Goal: Task Accomplishment & Management: Manage account settings

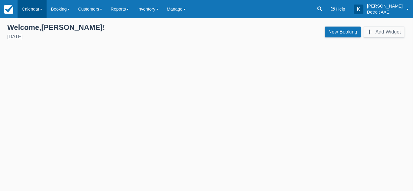
click at [31, 14] on link "Calendar" at bounding box center [32, 9] width 29 height 18
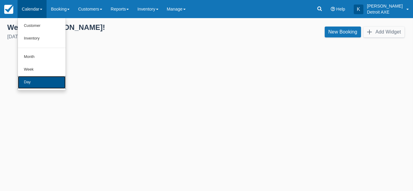
click at [26, 85] on link "Day" at bounding box center [42, 82] width 48 height 13
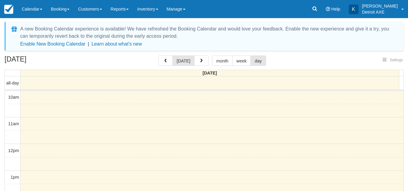
select select
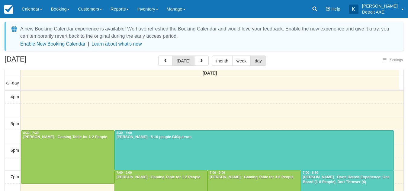
select select
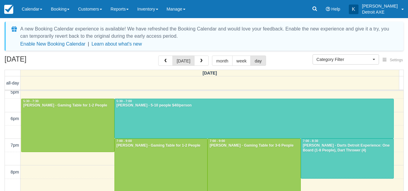
scroll to position [191, 0]
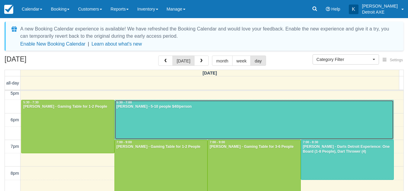
click at [212, 122] on div at bounding box center [254, 120] width 279 height 40
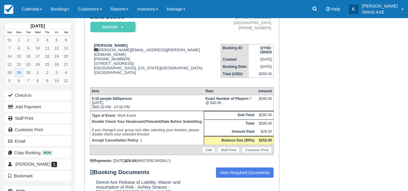
scroll to position [53, 0]
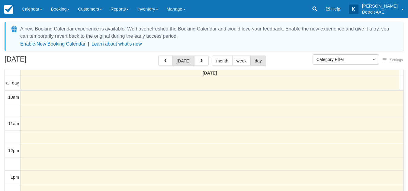
select select
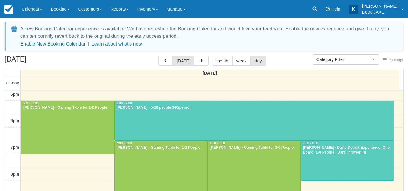
scroll to position [190, 0]
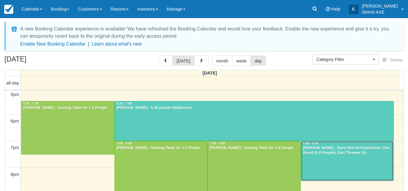
click at [322, 160] on div at bounding box center [347, 161] width 93 height 40
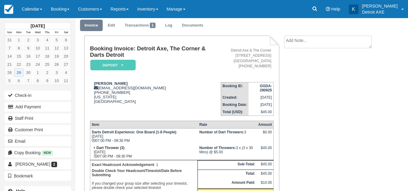
scroll to position [20, 0]
click at [34, 16] on link "Calendar" at bounding box center [32, 9] width 29 height 18
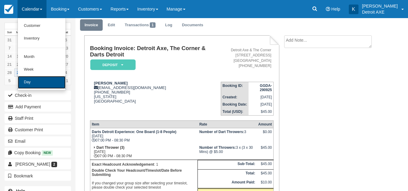
click at [36, 87] on link "Day" at bounding box center [42, 82] width 48 height 13
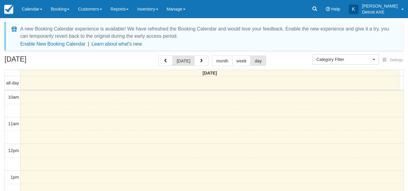
select select
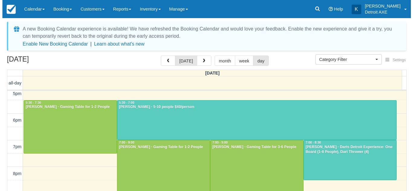
scroll to position [191, 0]
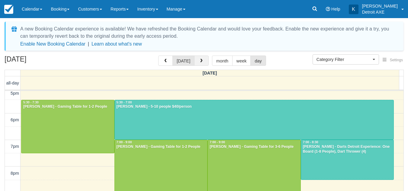
click at [205, 59] on button "button" at bounding box center [201, 61] width 15 height 10
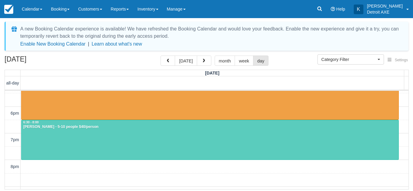
scroll to position [180, 0]
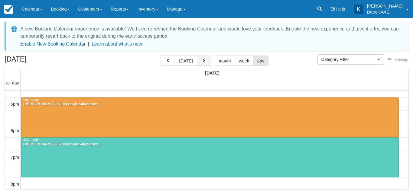
click at [207, 61] on button "button" at bounding box center [204, 61] width 15 height 10
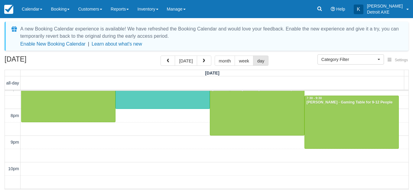
scroll to position [172, 0]
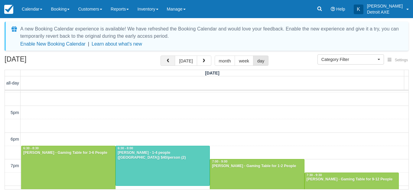
click at [165, 59] on button "button" at bounding box center [168, 61] width 15 height 10
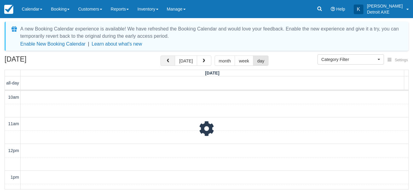
scroll to position [161, 0]
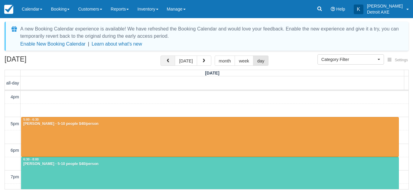
click at [165, 59] on button "button" at bounding box center [168, 61] width 15 height 10
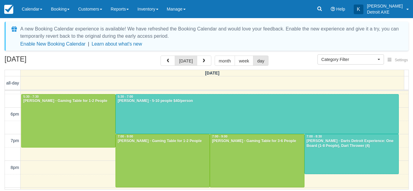
scroll to position [198, 0]
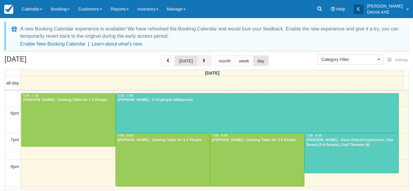
click at [204, 58] on button "button" at bounding box center [204, 61] width 15 height 10
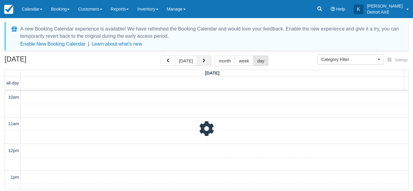
scroll to position [161, 0]
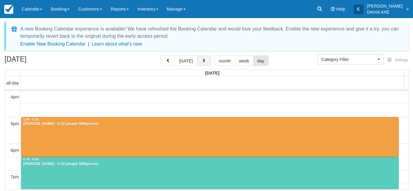
click at [203, 59] on span "button" at bounding box center [204, 61] width 4 height 4
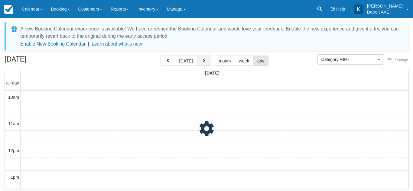
scroll to position [161, 0]
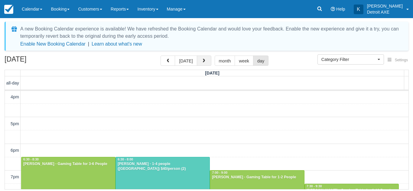
click at [203, 59] on span "button" at bounding box center [204, 61] width 4 height 4
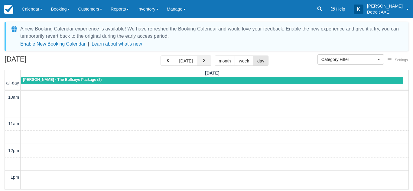
scroll to position [161, 0]
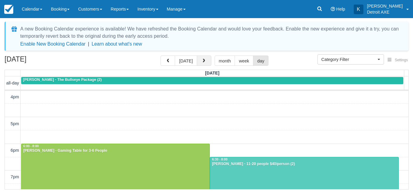
click at [203, 59] on span "button" at bounding box center [204, 61] width 4 height 4
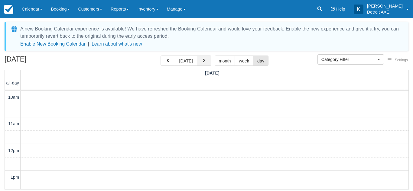
scroll to position [161, 0]
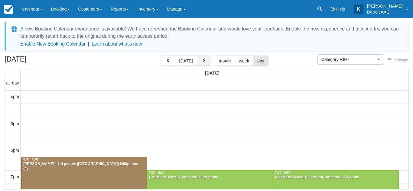
click at [203, 59] on span "button" at bounding box center [204, 61] width 4 height 4
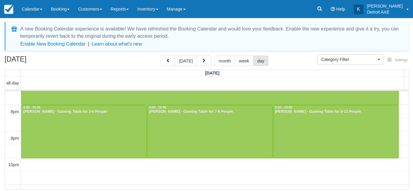
scroll to position [253, 0]
click at [203, 63] on span "button" at bounding box center [204, 61] width 4 height 4
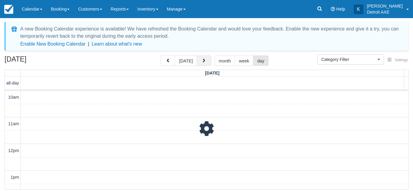
scroll to position [161, 0]
click at [203, 63] on span "button" at bounding box center [204, 61] width 4 height 4
click at [204, 60] on span "button" at bounding box center [204, 61] width 4 height 4
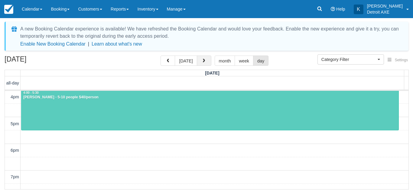
click at [202, 62] on span "button" at bounding box center [204, 61] width 4 height 4
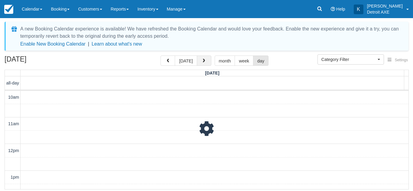
scroll to position [161, 0]
click at [202, 62] on span "button" at bounding box center [204, 61] width 4 height 4
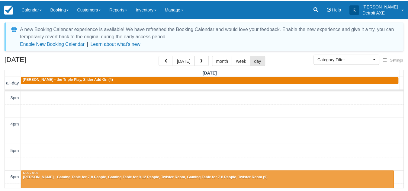
scroll to position [132, 0]
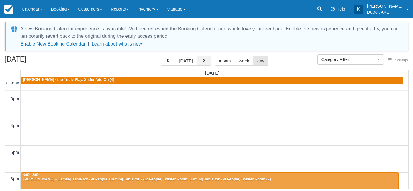
click at [200, 59] on button "button" at bounding box center [204, 61] width 15 height 10
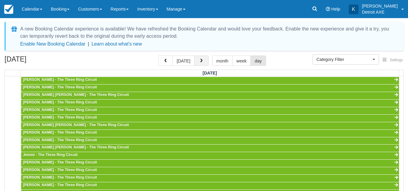
click at [199, 62] on span "button" at bounding box center [201, 61] width 4 height 4
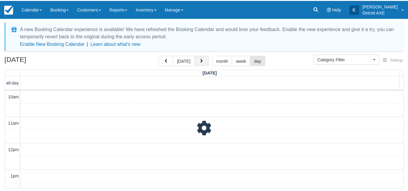
scroll to position [161, 0]
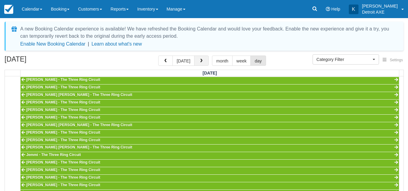
click at [199, 62] on span "button" at bounding box center [201, 61] width 4 height 4
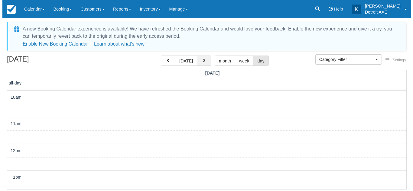
scroll to position [161, 0]
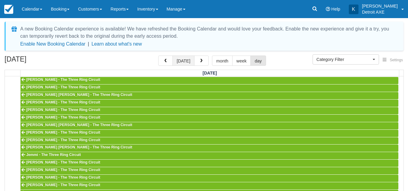
click at [184, 57] on button "today" at bounding box center [184, 61] width 22 height 10
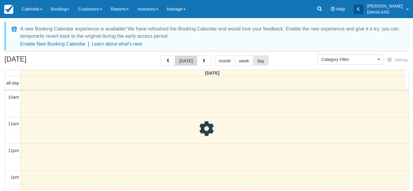
scroll to position [161, 0]
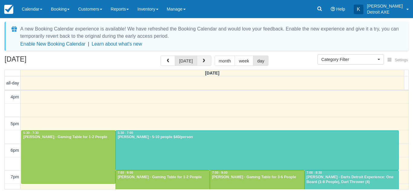
click at [205, 64] on button "button" at bounding box center [204, 61] width 15 height 10
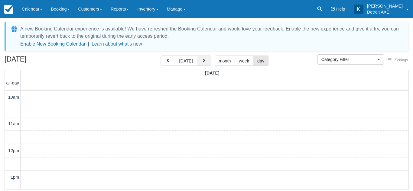
scroll to position [161, 0]
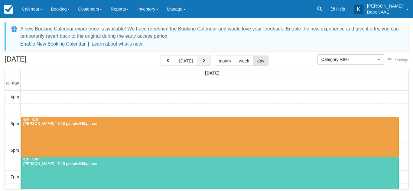
click at [205, 64] on button "button" at bounding box center [204, 61] width 15 height 10
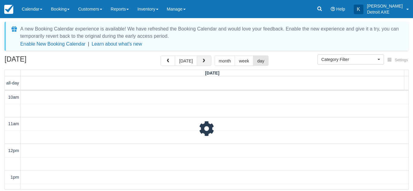
scroll to position [161, 0]
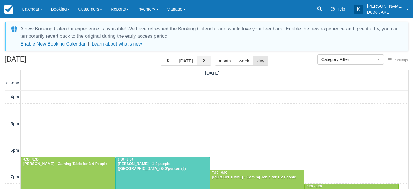
click at [205, 64] on button "button" at bounding box center [204, 61] width 15 height 10
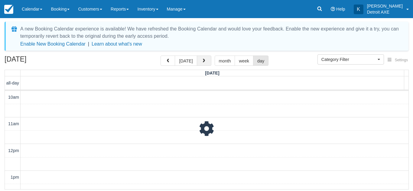
scroll to position [161, 0]
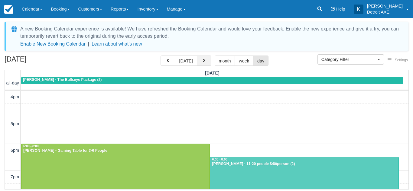
click at [205, 64] on button "button" at bounding box center [204, 61] width 15 height 10
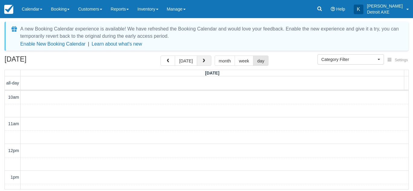
scroll to position [161, 0]
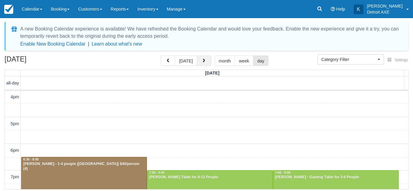
click at [205, 64] on button "button" at bounding box center [204, 61] width 15 height 10
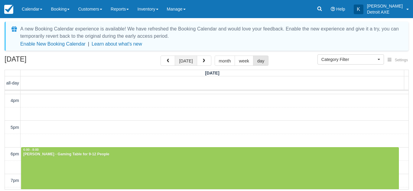
scroll to position [157, 0]
click at [188, 59] on button "today" at bounding box center [186, 61] width 22 height 10
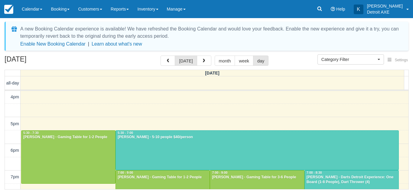
scroll to position [196, 0]
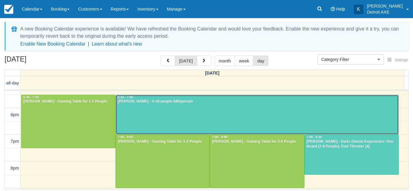
click at [189, 121] on div at bounding box center [257, 115] width 283 height 40
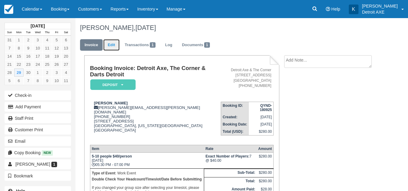
click at [113, 42] on link "Edit" at bounding box center [111, 45] width 16 height 12
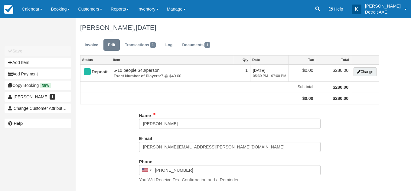
type input "[PHONE_NUMBER]"
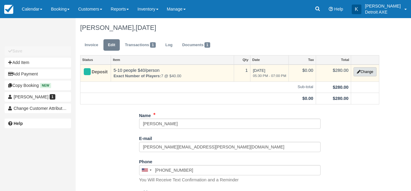
click at [363, 75] on button "Change" at bounding box center [364, 71] width 23 height 9
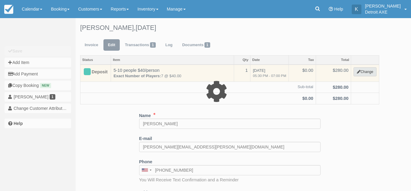
select select "14"
type input "280.00"
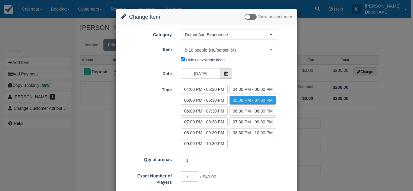
click at [224, 75] on icon at bounding box center [226, 74] width 4 height 4
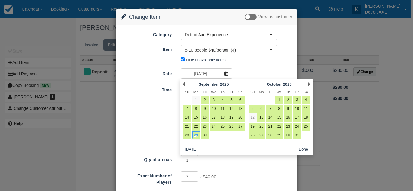
click at [310, 85] on div "Next October 2025" at bounding box center [279, 84] width 66 height 8
click at [309, 84] on link "Next" at bounding box center [309, 84] width 2 height 5
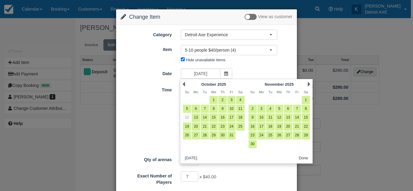
click at [107, 112] on div "Change Item Add Item View as customer Category Detroit Axe Experience Detroit A…" at bounding box center [206, 95] width 413 height 191
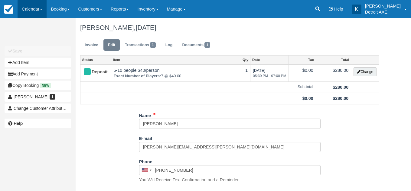
click at [44, 15] on link "Calendar" at bounding box center [32, 9] width 29 height 18
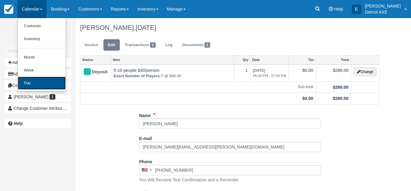
click at [37, 84] on link "Day" at bounding box center [42, 83] width 48 height 13
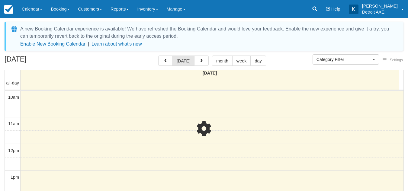
select select
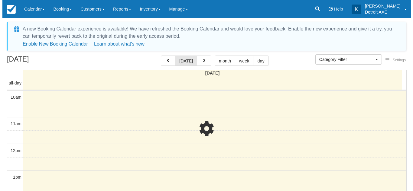
scroll to position [161, 0]
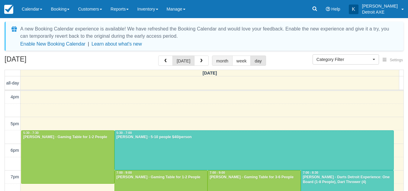
click at [222, 58] on button "month" at bounding box center [222, 61] width 21 height 10
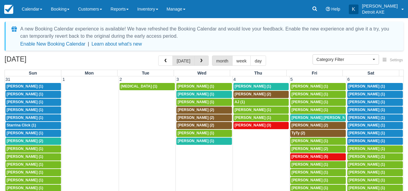
click at [202, 62] on span "button" at bounding box center [201, 61] width 4 height 4
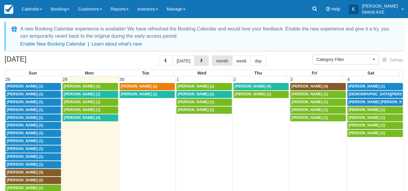
click at [202, 62] on span "button" at bounding box center [201, 61] width 4 height 4
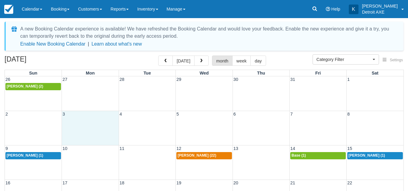
click at [94, 128] on div "2 3 4 5 6 7 8" at bounding box center [204, 128] width 399 height 34
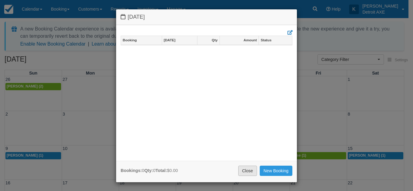
click at [244, 169] on link "Close" at bounding box center [247, 171] width 19 height 10
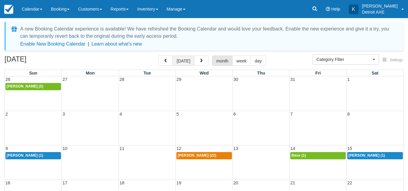
click at [183, 61] on button "today" at bounding box center [184, 61] width 22 height 10
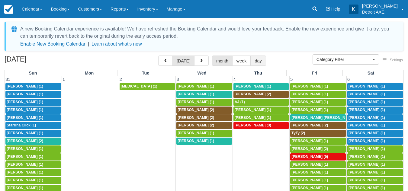
click at [255, 62] on button "day" at bounding box center [258, 61] width 15 height 10
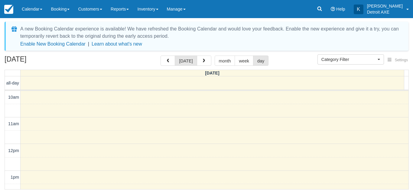
scroll to position [161, 0]
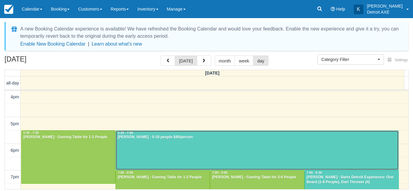
click at [187, 155] on div at bounding box center [257, 151] width 283 height 40
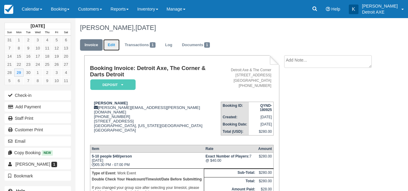
click at [113, 45] on link "Edit" at bounding box center [111, 45] width 16 height 12
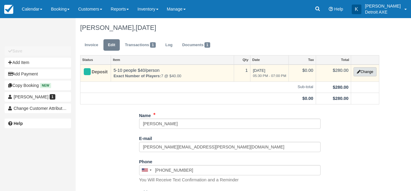
click at [363, 70] on button "Change" at bounding box center [364, 71] width 23 height 9
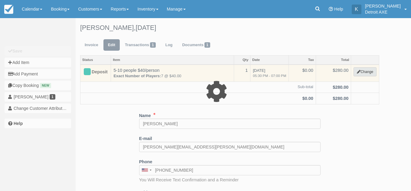
select select "14"
type input "280.00"
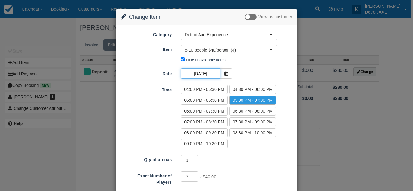
click at [201, 70] on input "09/29/25" at bounding box center [200, 74] width 39 height 10
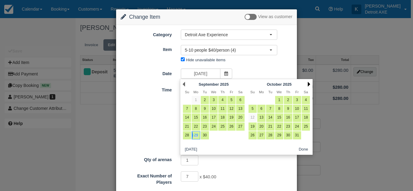
click at [309, 83] on link "Next" at bounding box center [309, 84] width 2 height 5
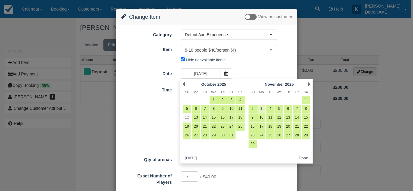
click at [263, 105] on link "3" at bounding box center [261, 109] width 8 height 8
type input "11/03/25"
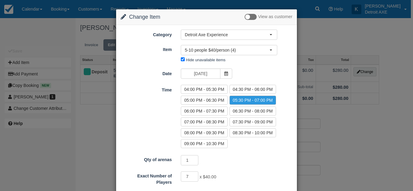
click at [148, 115] on div "Time 04:00 PM - 05:30 PM 04:30 PM - 06:00 PM 05:00 PM - 06:30 PM 05:30 PM - 07:…" at bounding box center [206, 117] width 181 height 65
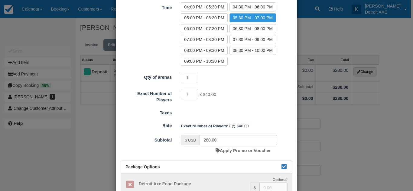
scroll to position [127, 0]
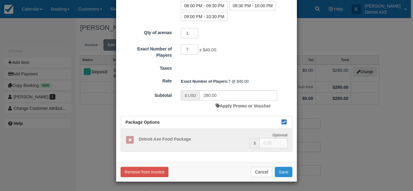
click at [288, 173] on button "Save" at bounding box center [284, 172] width 18 height 10
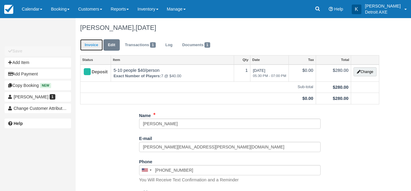
click at [89, 48] on link "Invoice" at bounding box center [91, 45] width 23 height 12
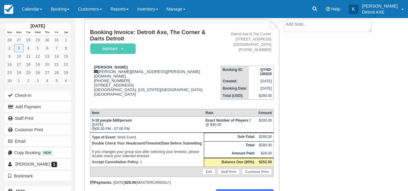
scroll to position [55, 0]
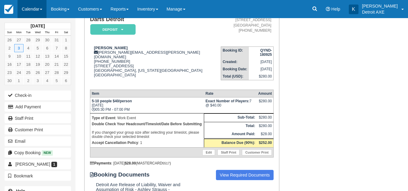
click at [24, 9] on link "Calendar" at bounding box center [32, 9] width 29 height 18
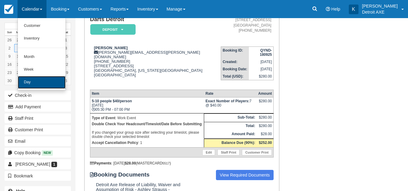
click at [36, 78] on link "Day" at bounding box center [42, 82] width 48 height 13
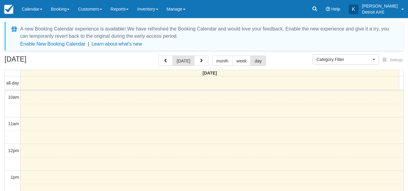
select select
